Goal: Task Accomplishment & Management: Manage account settings

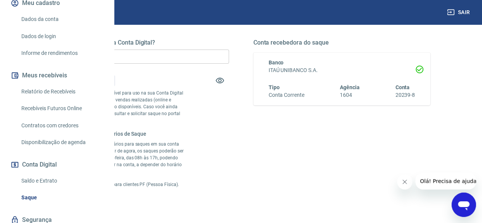
scroll to position [75, 0]
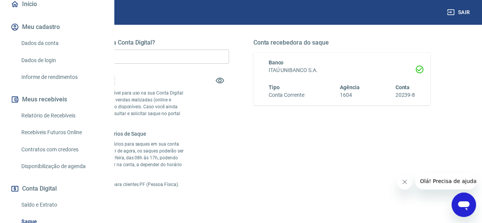
click at [50, 51] on link "Dados da conta" at bounding box center [61, 43] width 86 height 16
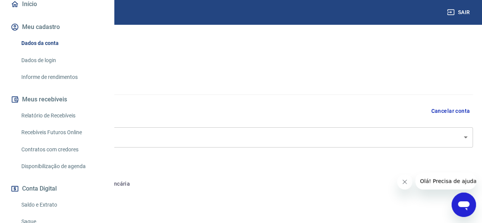
select select "RS"
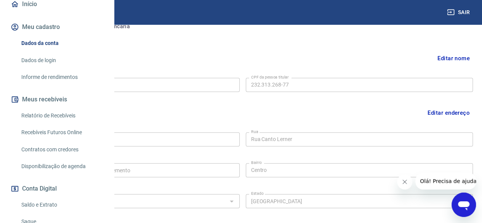
scroll to position [114, 0]
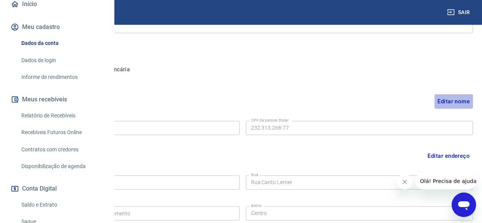
click at [455, 97] on button "Editar nome" at bounding box center [453, 101] width 38 height 14
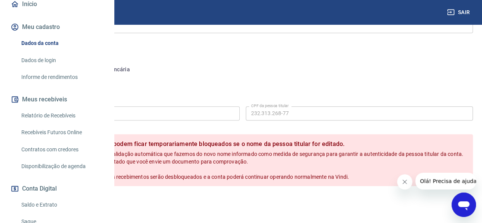
click at [136, 67] on button "Conta bancária" at bounding box center [105, 70] width 64 height 18
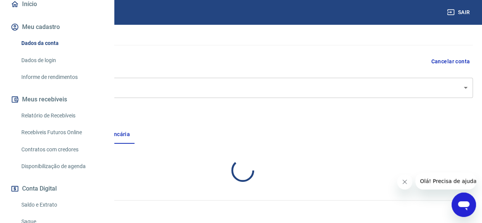
select select "1"
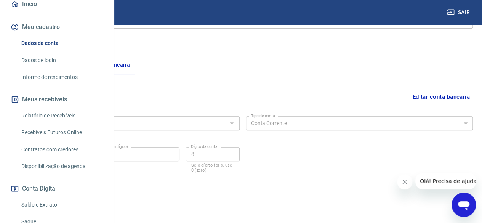
scroll to position [123, 0]
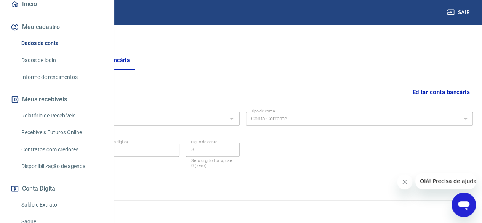
click at [438, 94] on button "Editar conta bancária" at bounding box center [441, 92] width 64 height 14
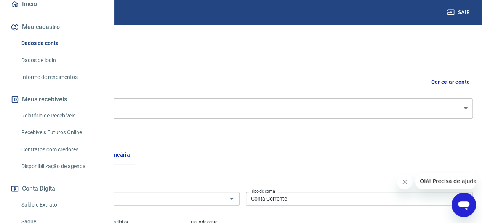
scroll to position [26, 0]
click at [73, 156] on button "Pessoa titular" at bounding box center [42, 158] width 61 height 18
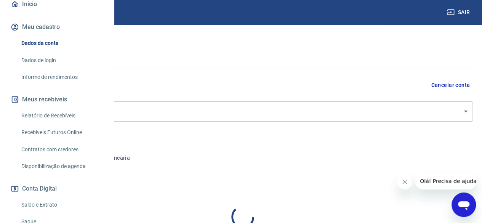
select select "RS"
click at [398, 109] on body "Sair D [PERSON_NAME] [EMAIL_ADDRESS][DOMAIN_NAME] Início Meu cadastro Dados da …" at bounding box center [241, 85] width 482 height 223
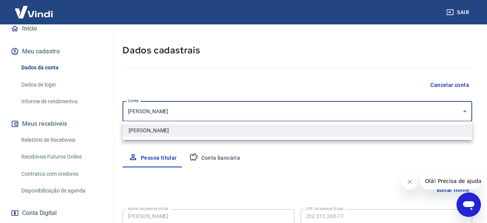
click at [397, 110] on div at bounding box center [243, 111] width 487 height 223
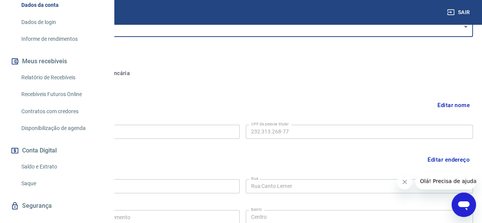
scroll to position [140, 0]
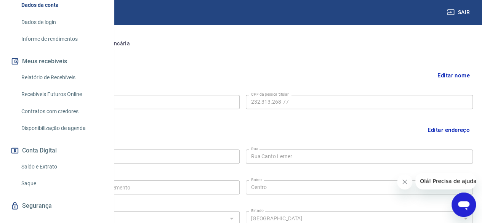
click at [462, 75] on button "Editar nome" at bounding box center [453, 75] width 38 height 14
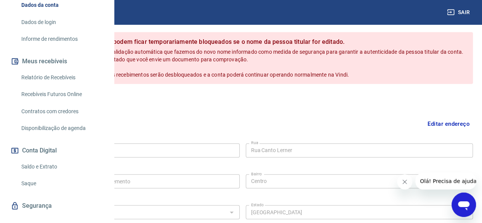
scroll to position [102, 0]
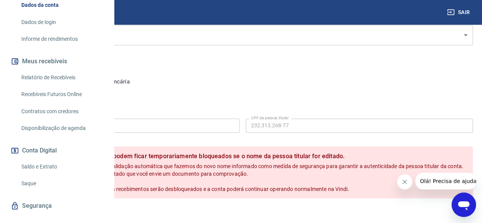
click at [214, 122] on input "[PERSON_NAME]" at bounding box center [125, 125] width 227 height 14
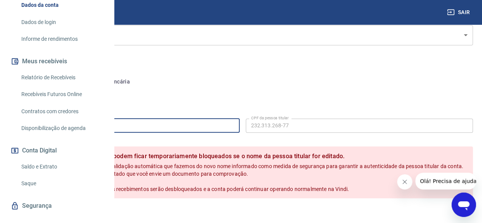
click at [214, 122] on input "[PERSON_NAME]" at bounding box center [125, 125] width 227 height 14
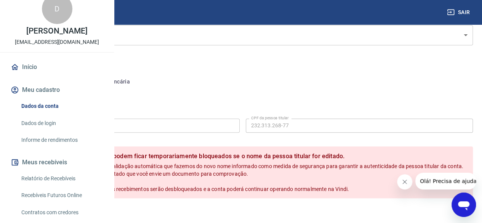
scroll to position [152, 0]
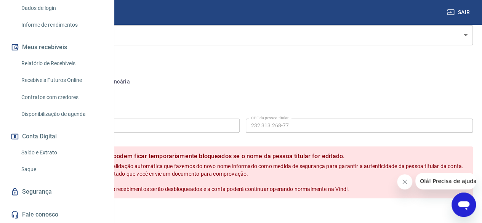
click at [83, 217] on button "Cancelar" at bounding box center [65, 214] width 36 height 14
